Goal: Find specific page/section: Find specific page/section

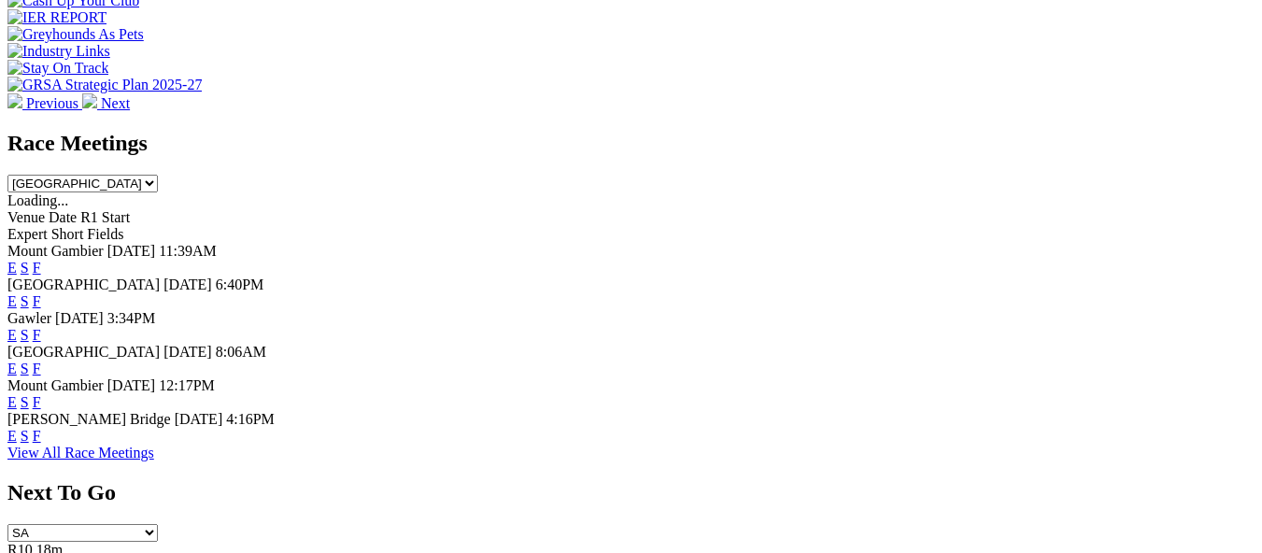
scroll to position [280, 0]
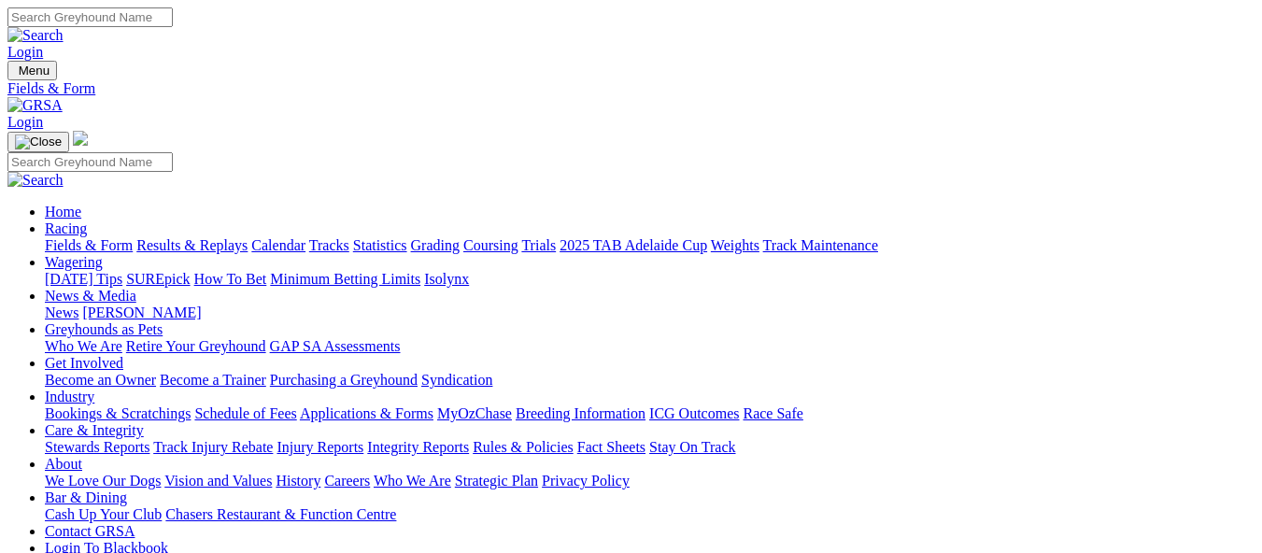
scroll to position [560, 0]
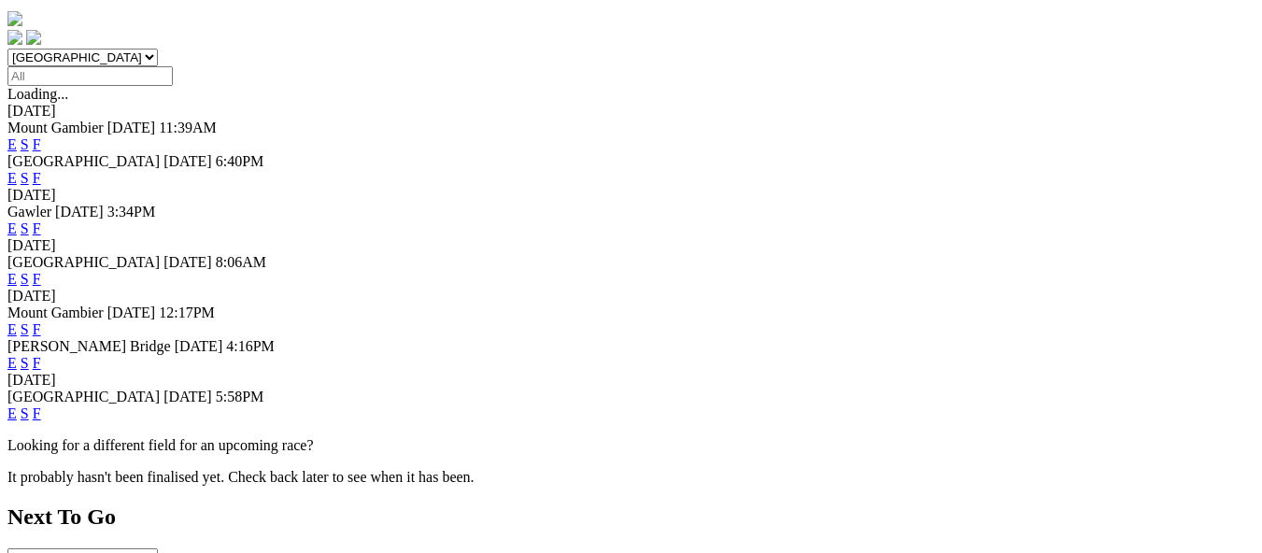
click at [41, 405] on link "F" at bounding box center [37, 413] width 8 height 16
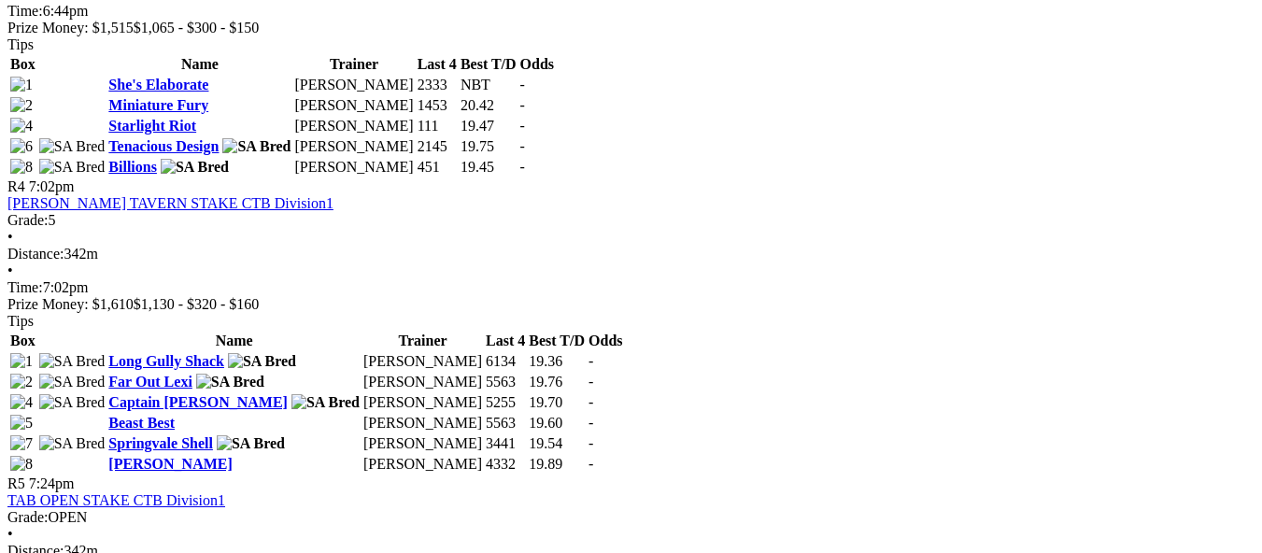
scroll to position [1494, 0]
